Goal: Task Accomplishment & Management: Use online tool/utility

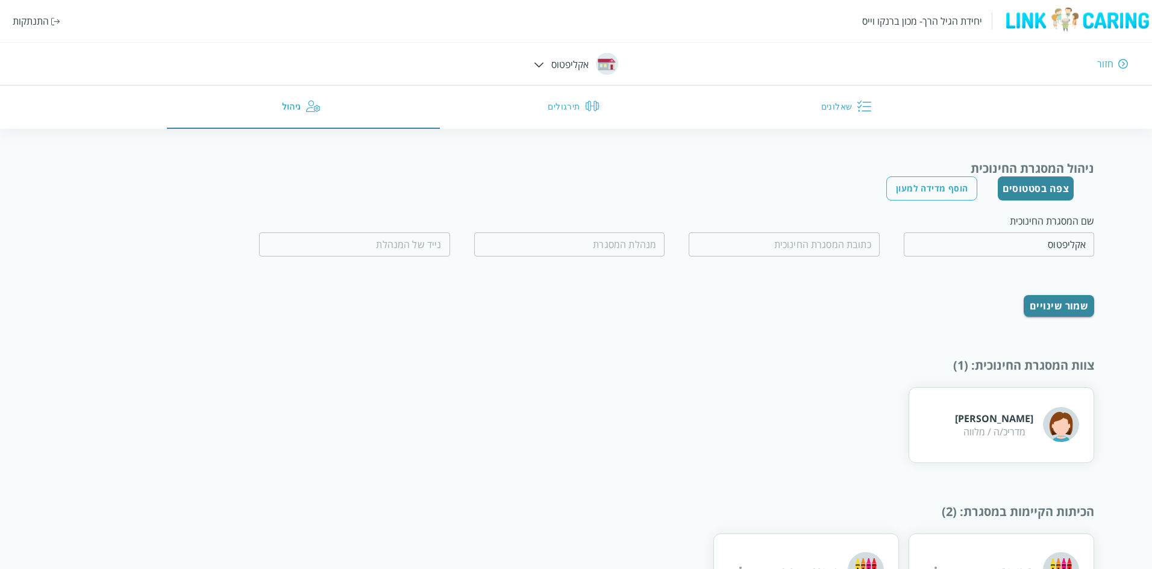
scroll to position [60, 0]
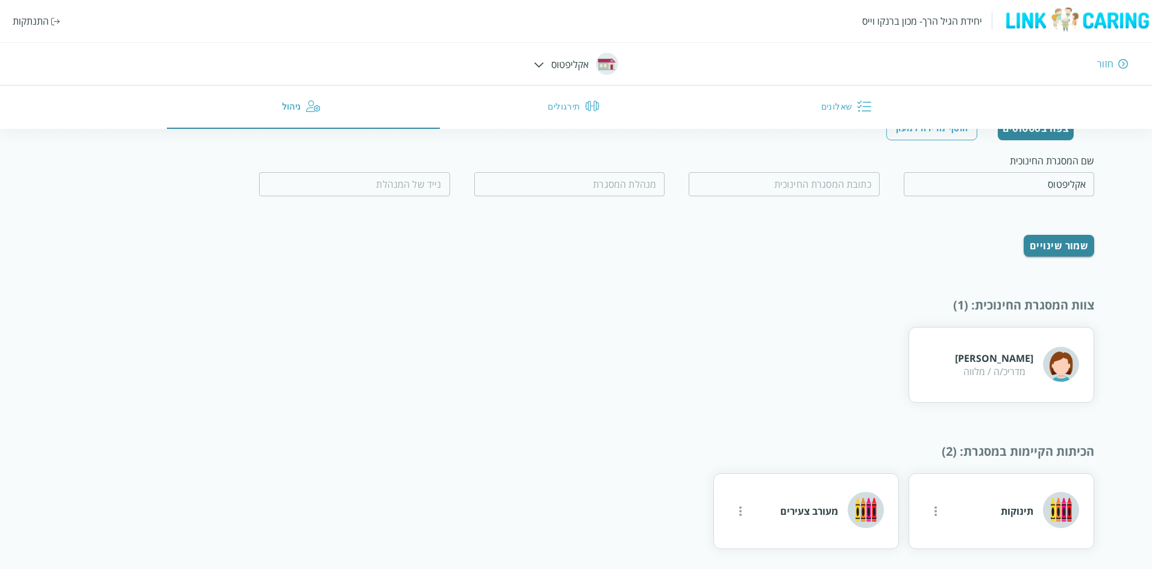
click at [37, 17] on div "התנתקות" at bounding box center [31, 20] width 36 height 13
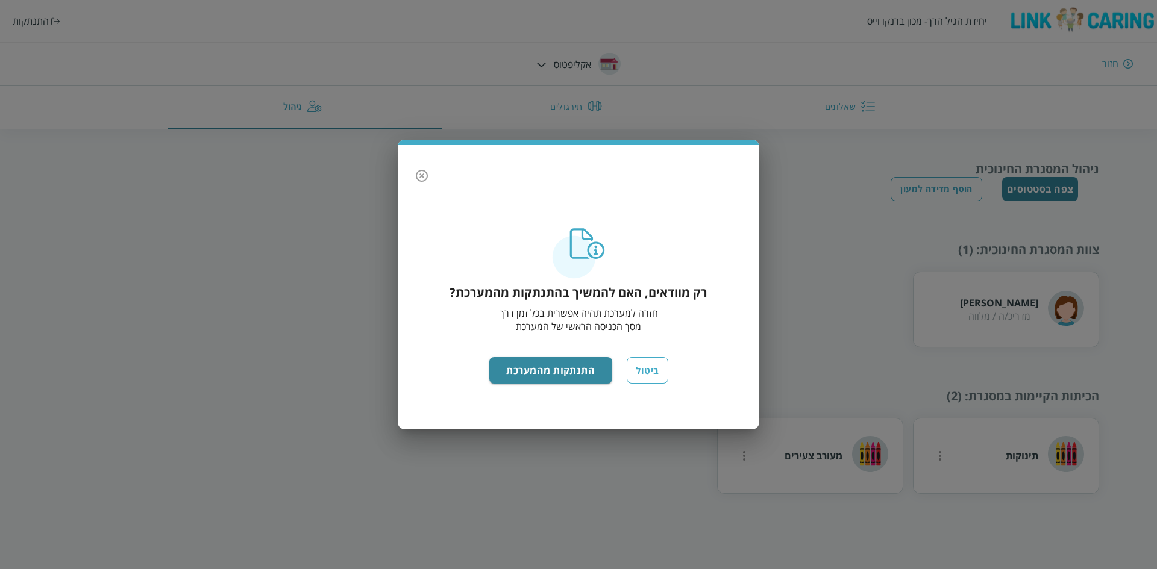
click at [559, 357] on div "רק מוודאים, האם להמשיך בהתנתקות מהמערכת? חזרה למערכת תהיה אפשרית בכל זמן דרך מס…" at bounding box center [578, 322] width 337 height 189
click at [553, 368] on button "התנתקות מהמערכת" at bounding box center [551, 370] width 124 height 27
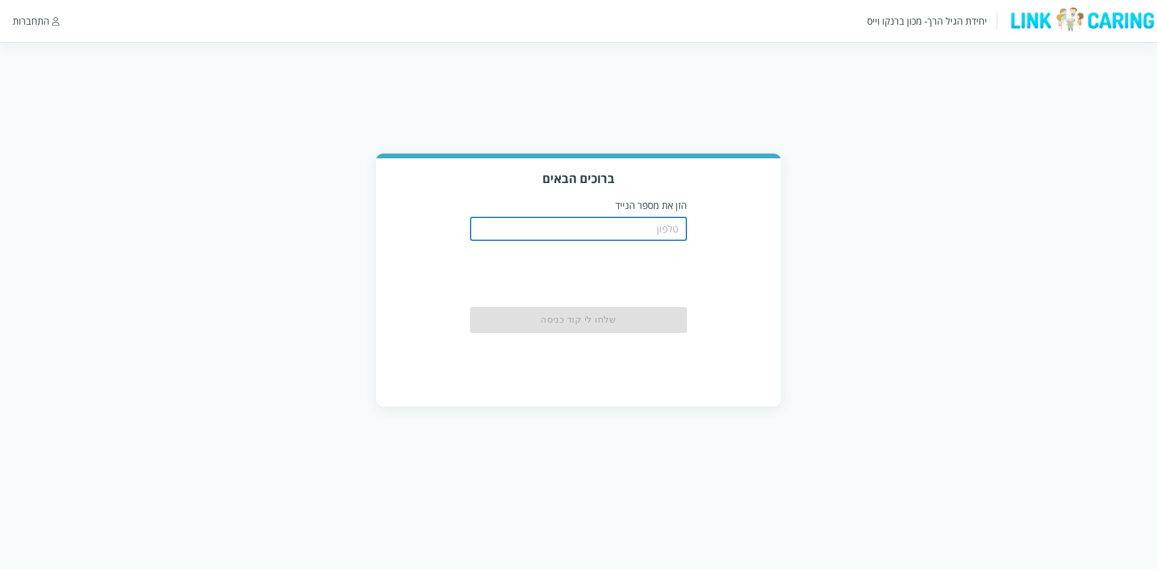
click at [564, 233] on input "tel" at bounding box center [578, 229] width 217 height 24
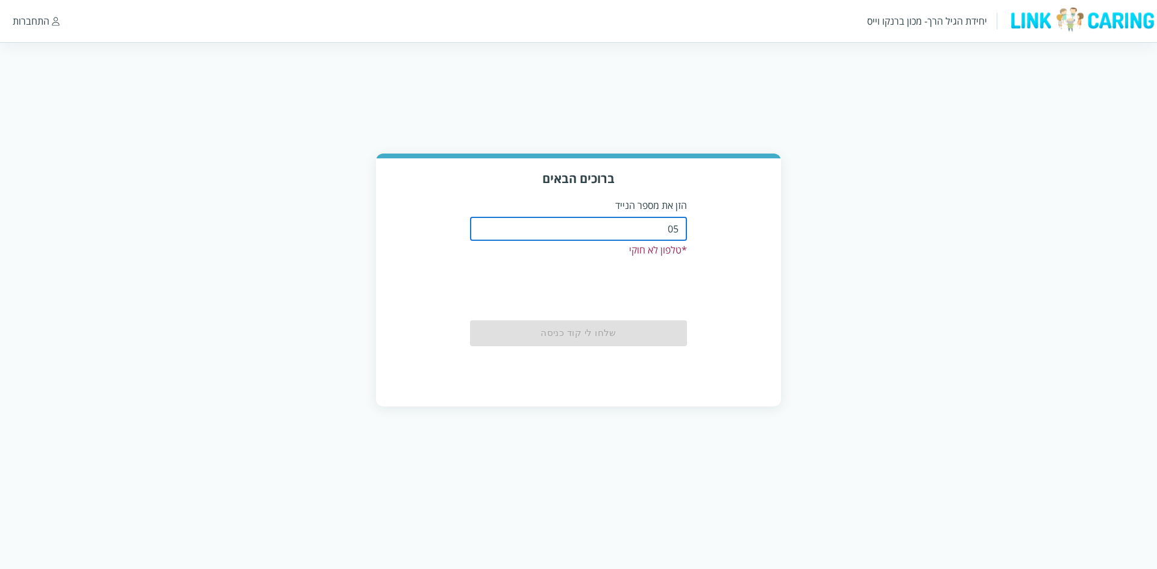
type input "0544440000"
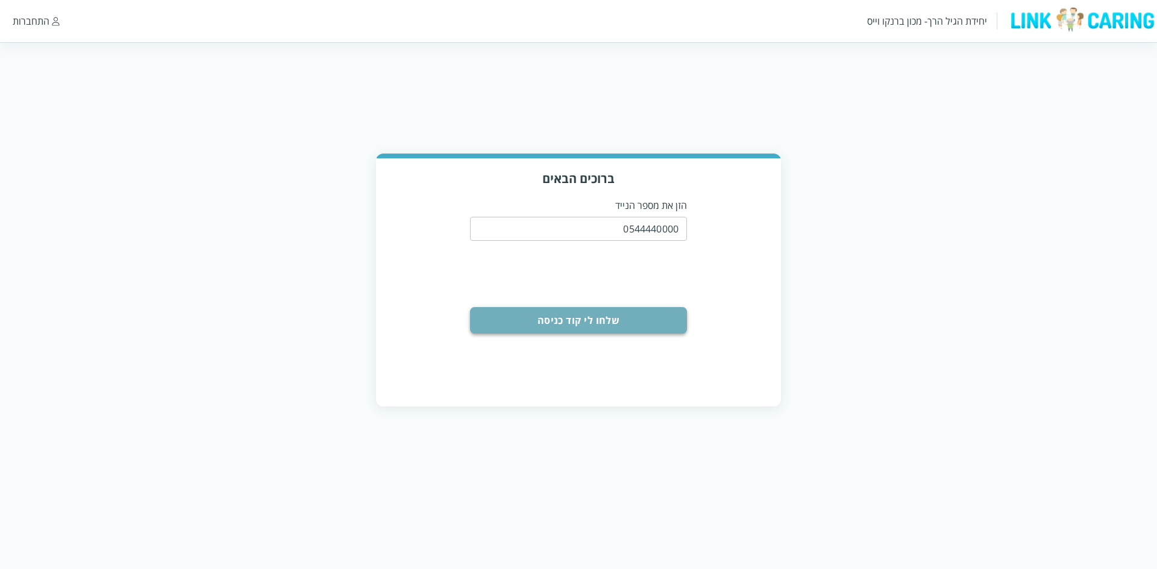
click at [603, 318] on button "שלחו לי קוד כניסה" at bounding box center [578, 320] width 217 height 27
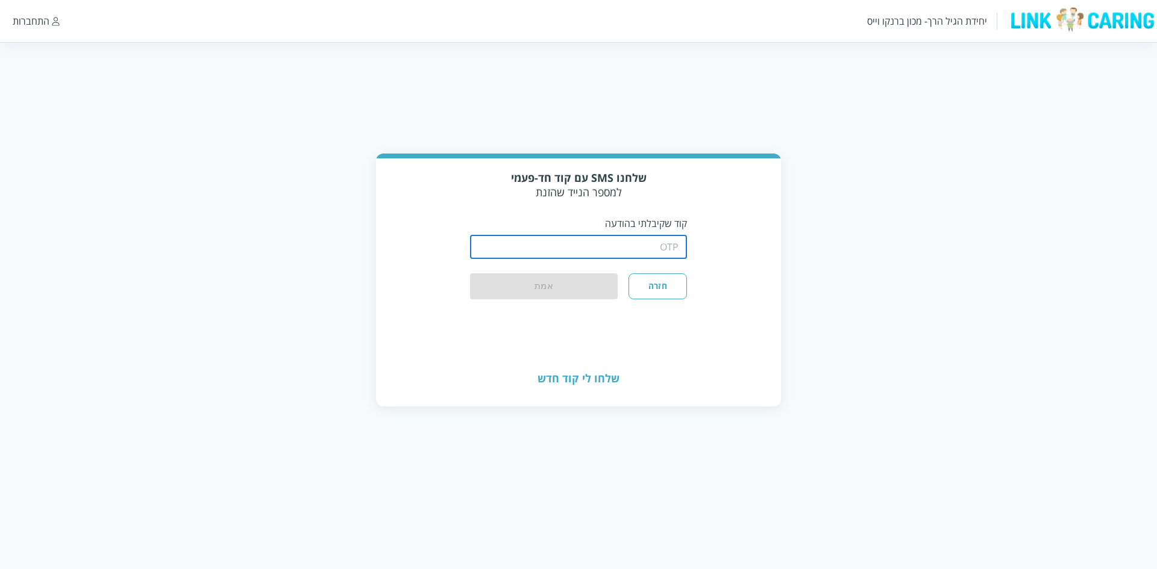
click at [593, 236] on input "string" at bounding box center [578, 247] width 217 height 24
type input "1234"
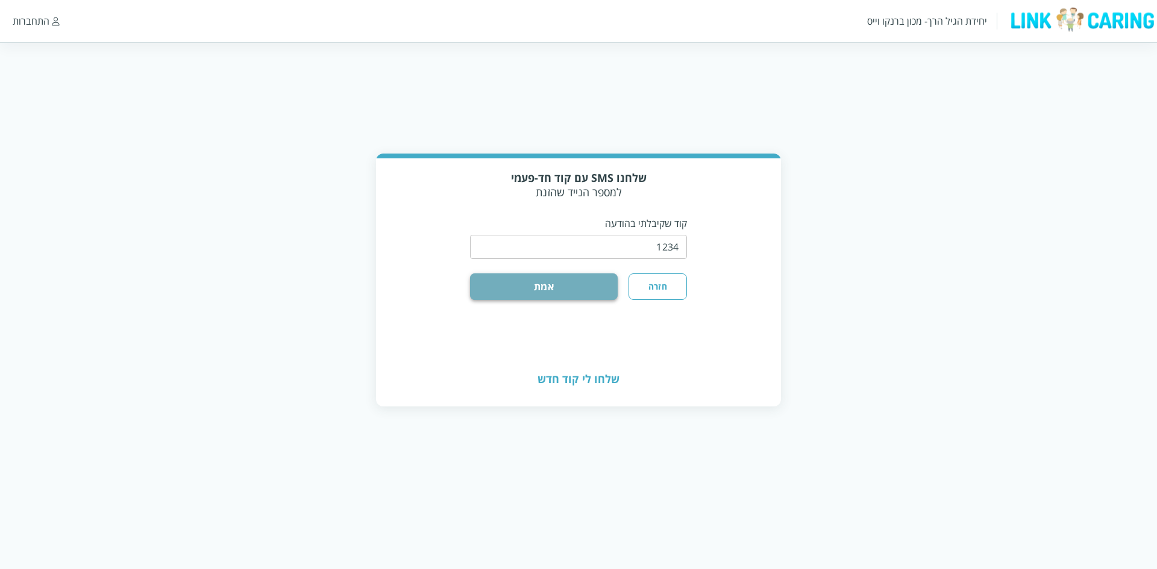
click at [569, 275] on button "אמת" at bounding box center [544, 287] width 148 height 27
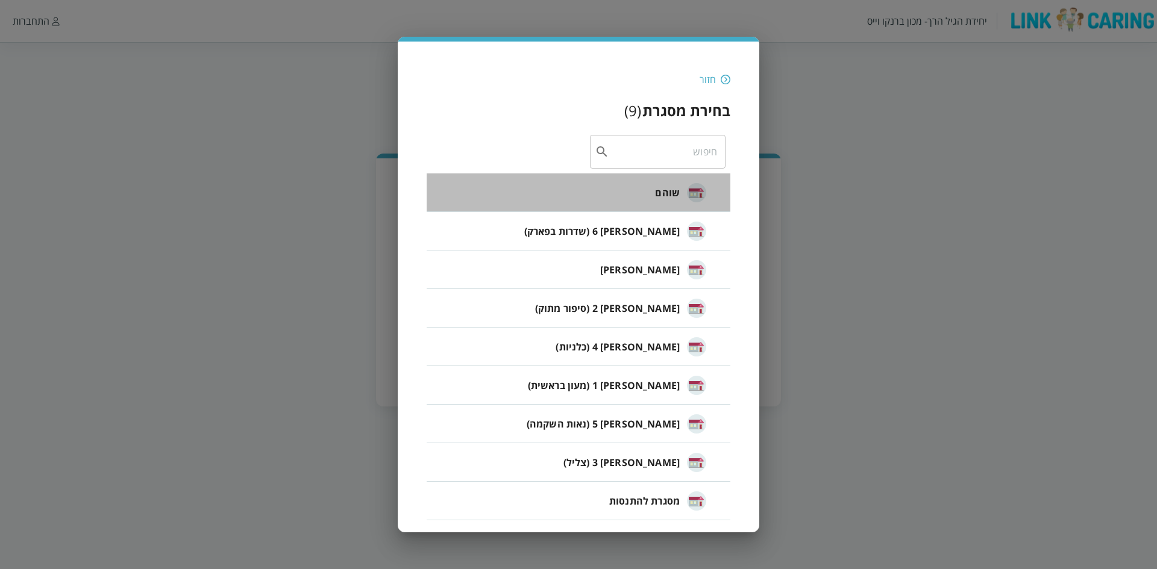
click at [652, 194] on li "שוהם" at bounding box center [579, 193] width 304 height 39
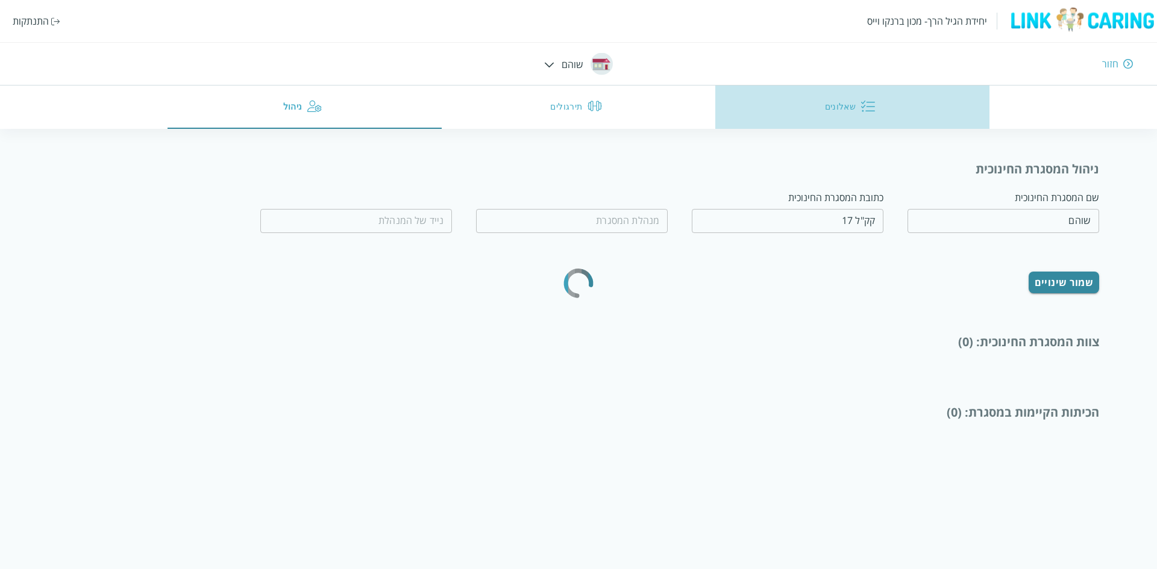
click at [839, 108] on button "שאלונים" at bounding box center [852, 107] width 274 height 43
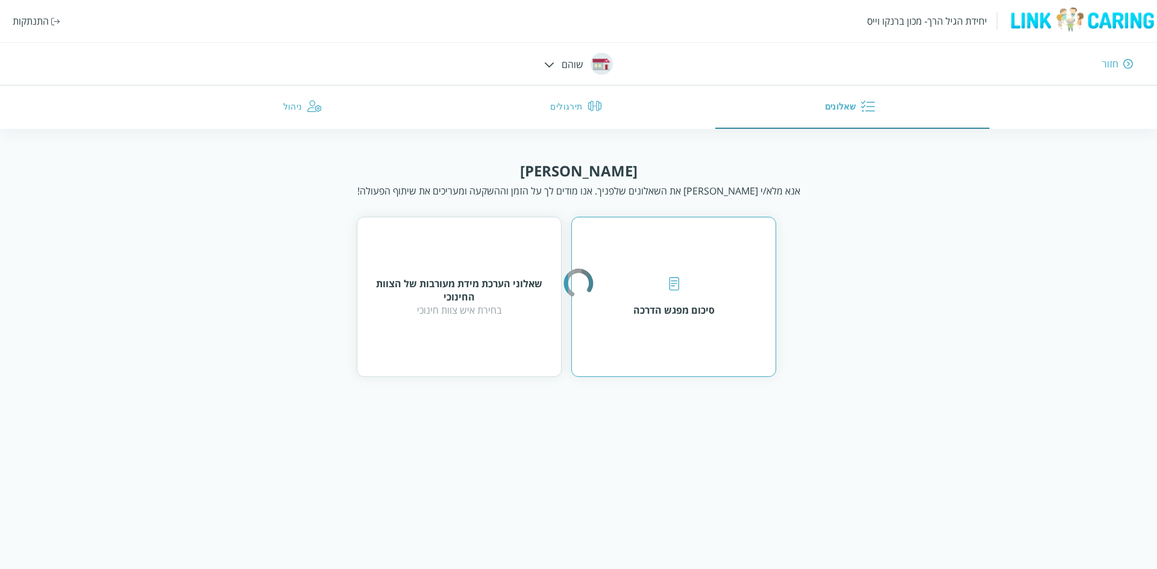
click at [693, 298] on div "סיכום מפגש הדרכה" at bounding box center [673, 297] width 81 height 40
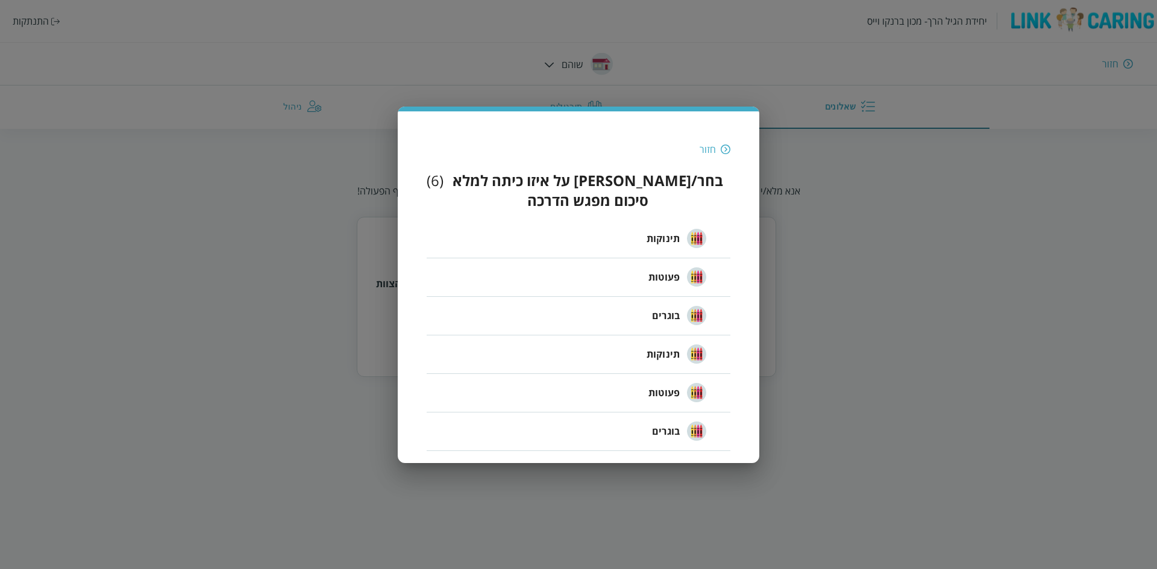
click at [706, 156] on div "חזור" at bounding box center [708, 149] width 16 height 13
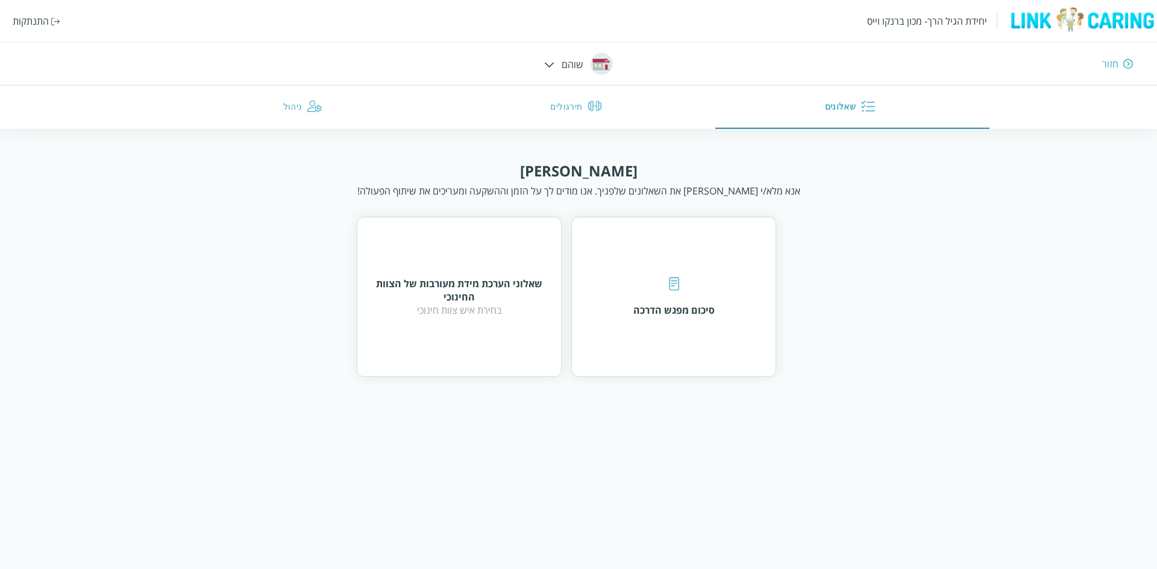
click at [548, 64] on img at bounding box center [549, 64] width 10 height 5
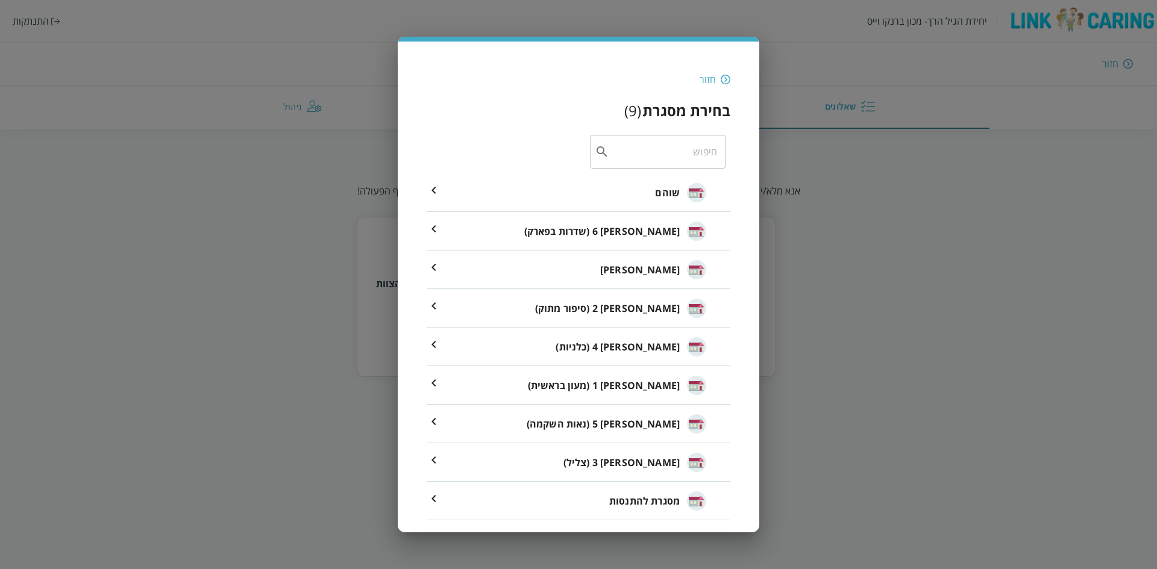
click at [650, 342] on span "[PERSON_NAME] 4 (כלניות)" at bounding box center [618, 347] width 124 height 14
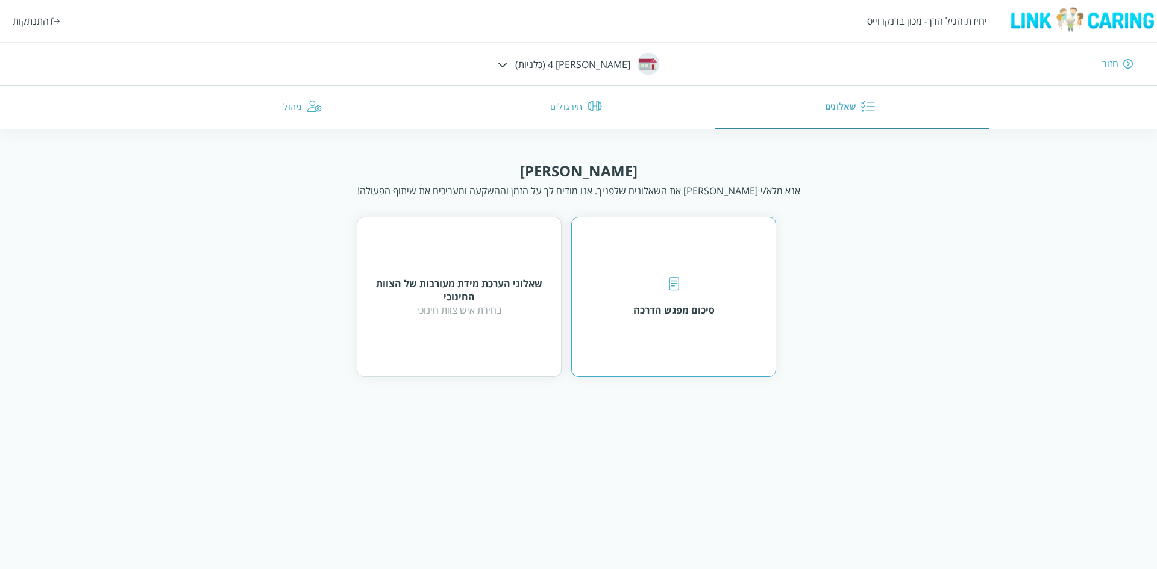
click at [651, 298] on div "סיכום מפגש הדרכה" at bounding box center [673, 297] width 81 height 40
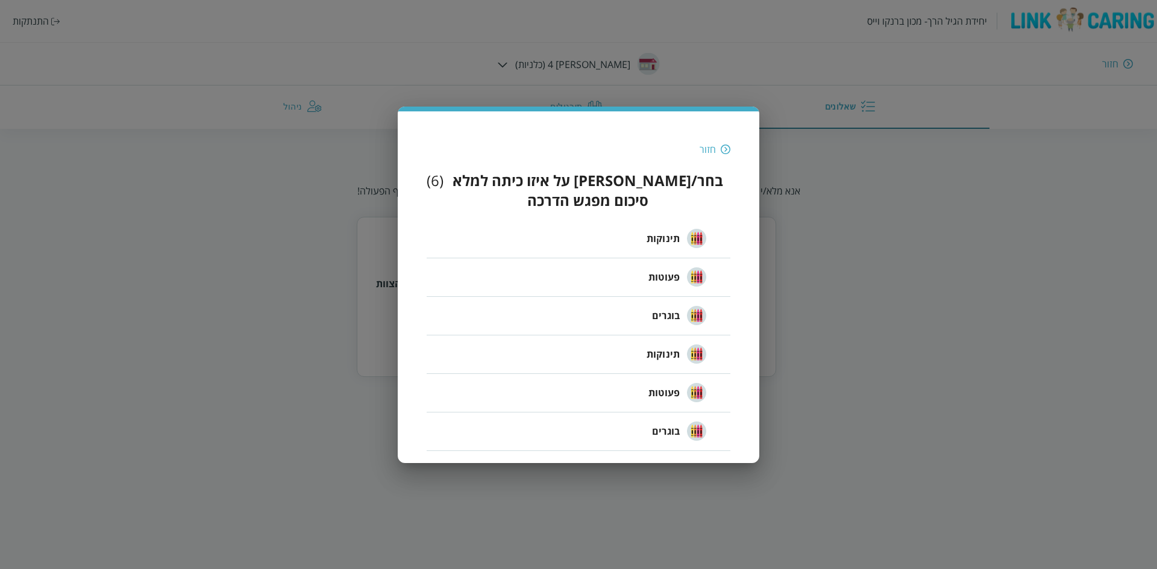
click at [708, 156] on div "חזור" at bounding box center [708, 149] width 16 height 13
